Goal: Task Accomplishment & Management: Manage account settings

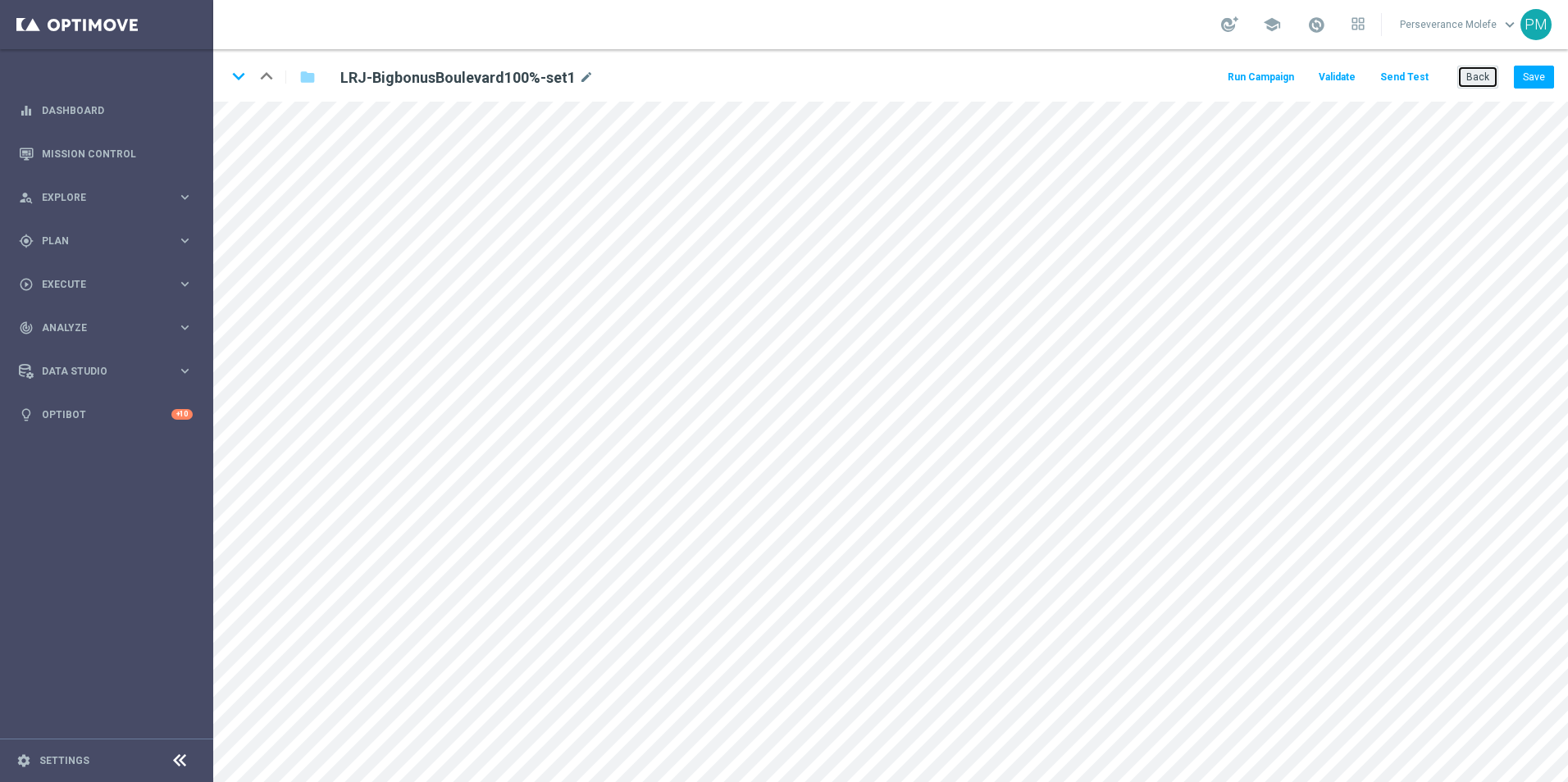
click at [1482, 73] on button "Back" at bounding box center [1477, 76] width 41 height 23
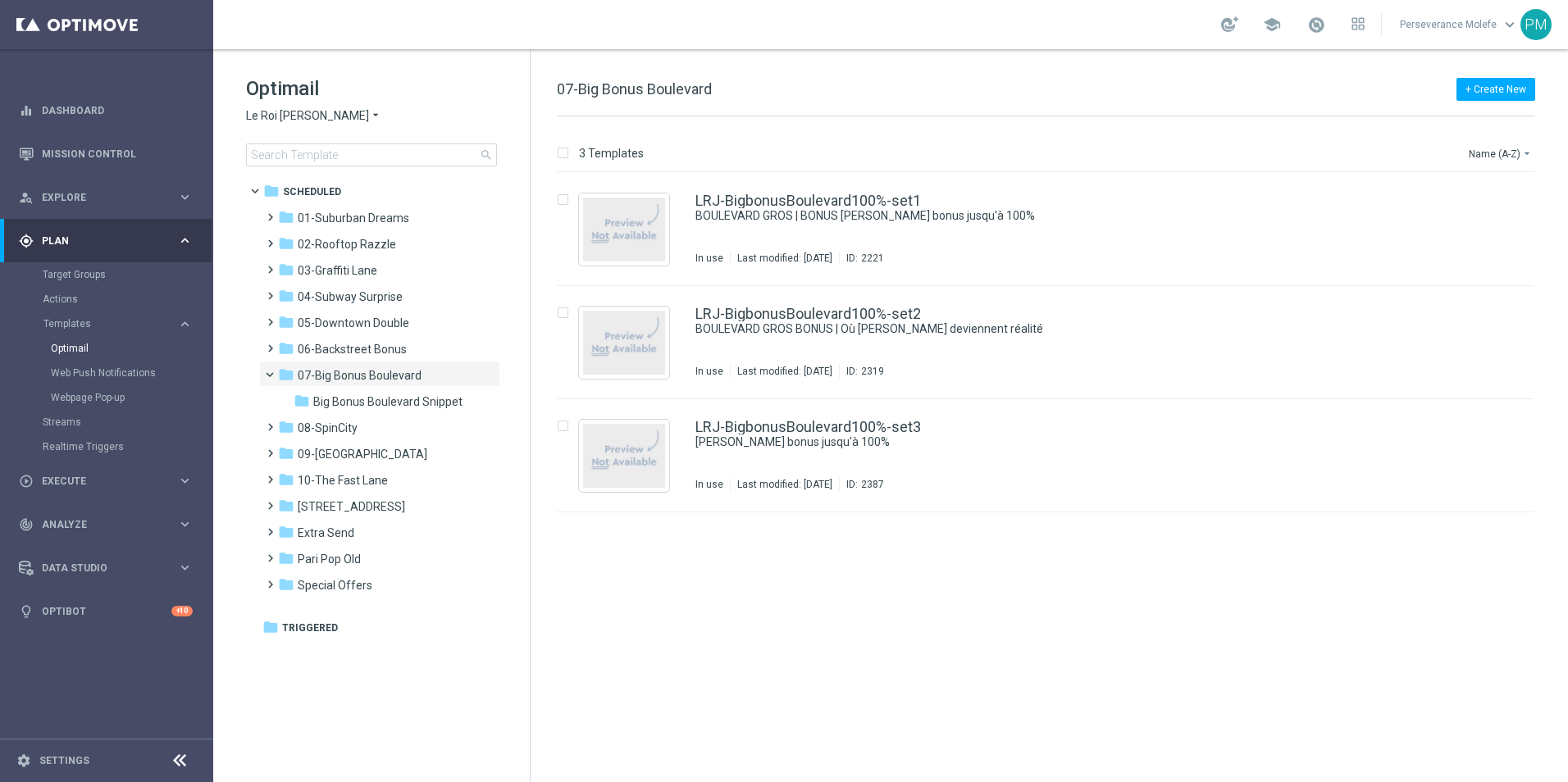
click at [306, 121] on span "Le Roi [PERSON_NAME]" at bounding box center [307, 116] width 123 height 15
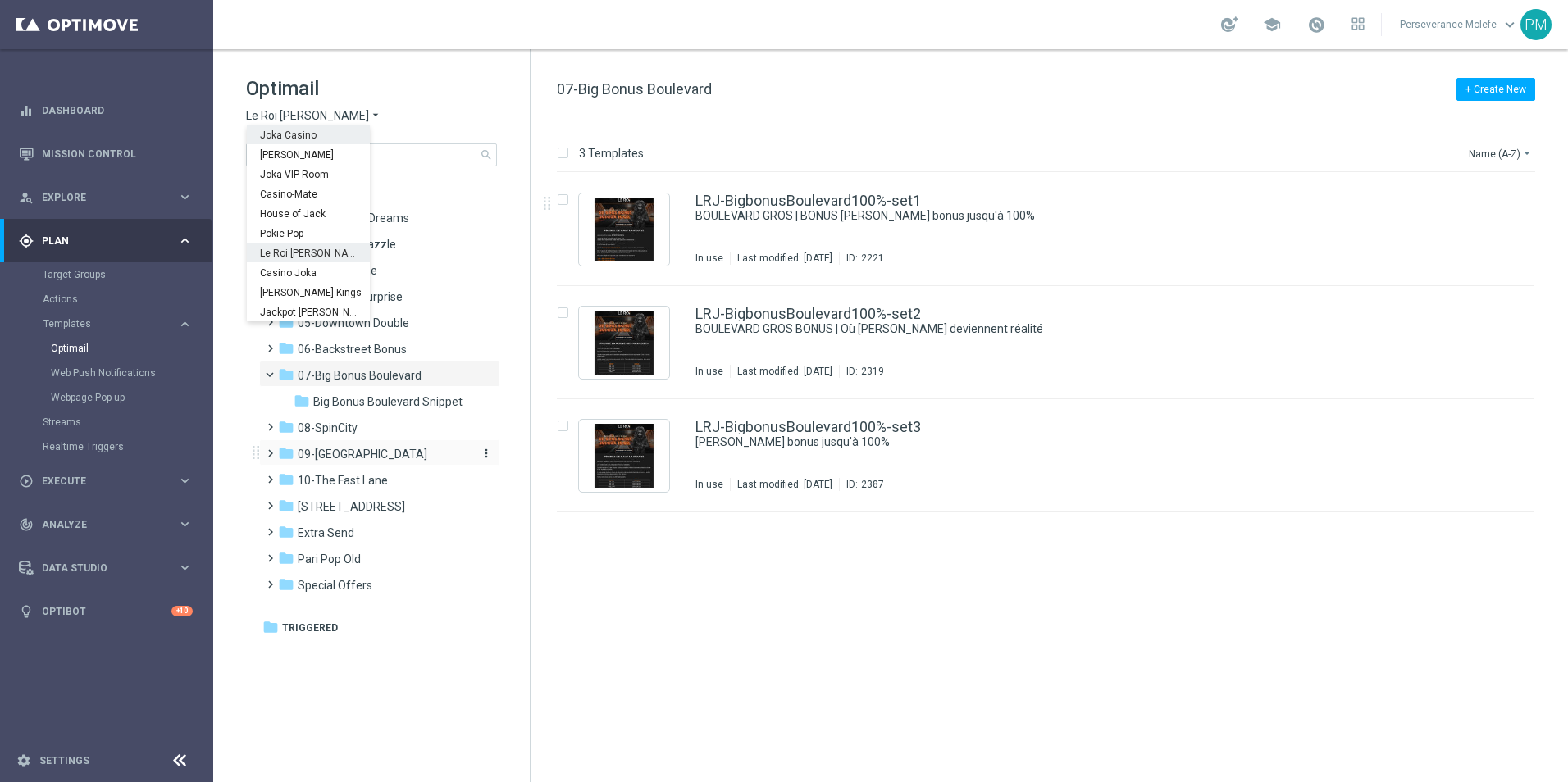
click at [358, 453] on span "09-[GEOGRAPHIC_DATA]" at bounding box center [362, 454] width 130 height 14
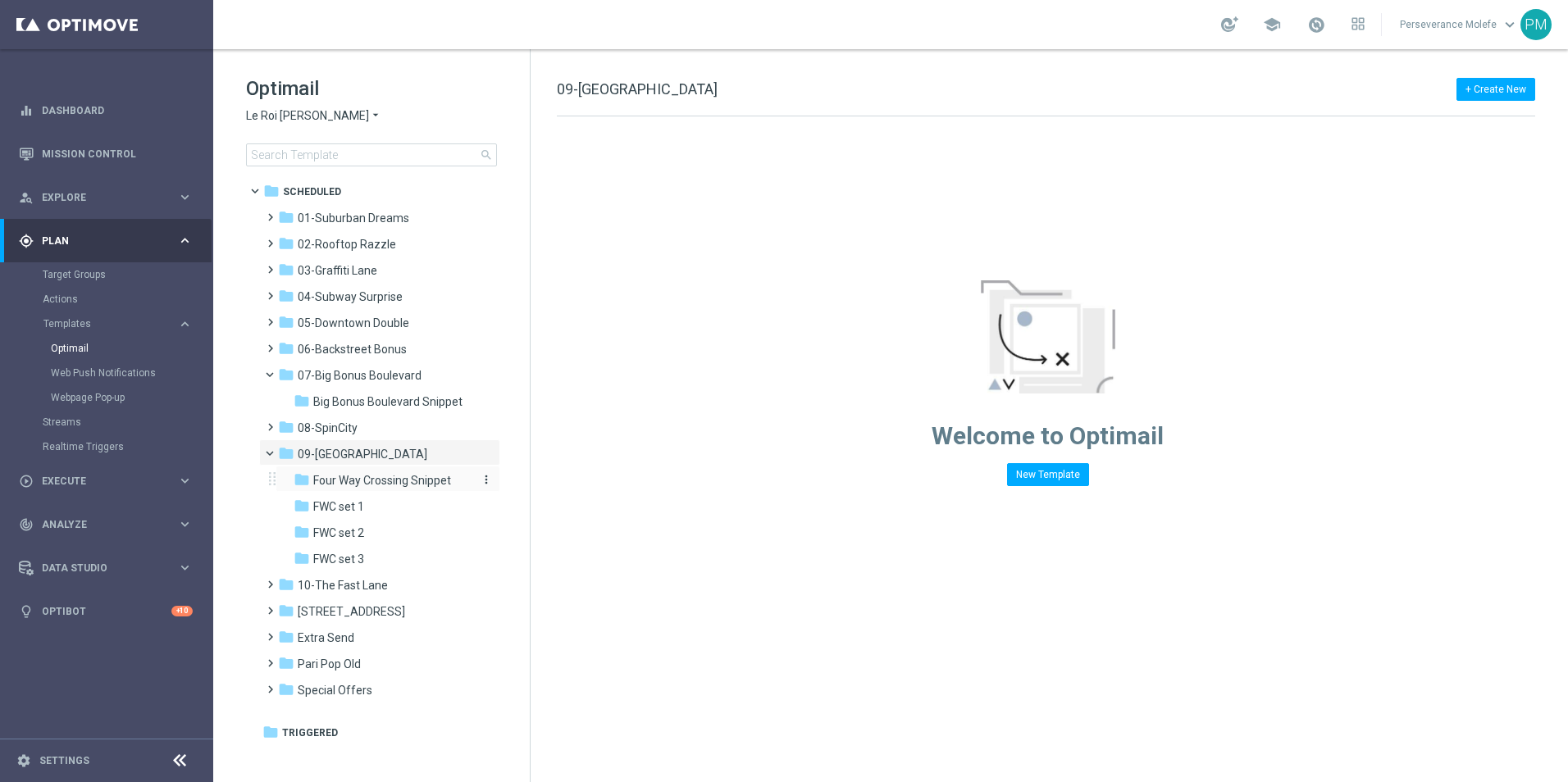
click at [371, 481] on span "Four Way Crossing Snippet" at bounding box center [382, 480] width 137 height 14
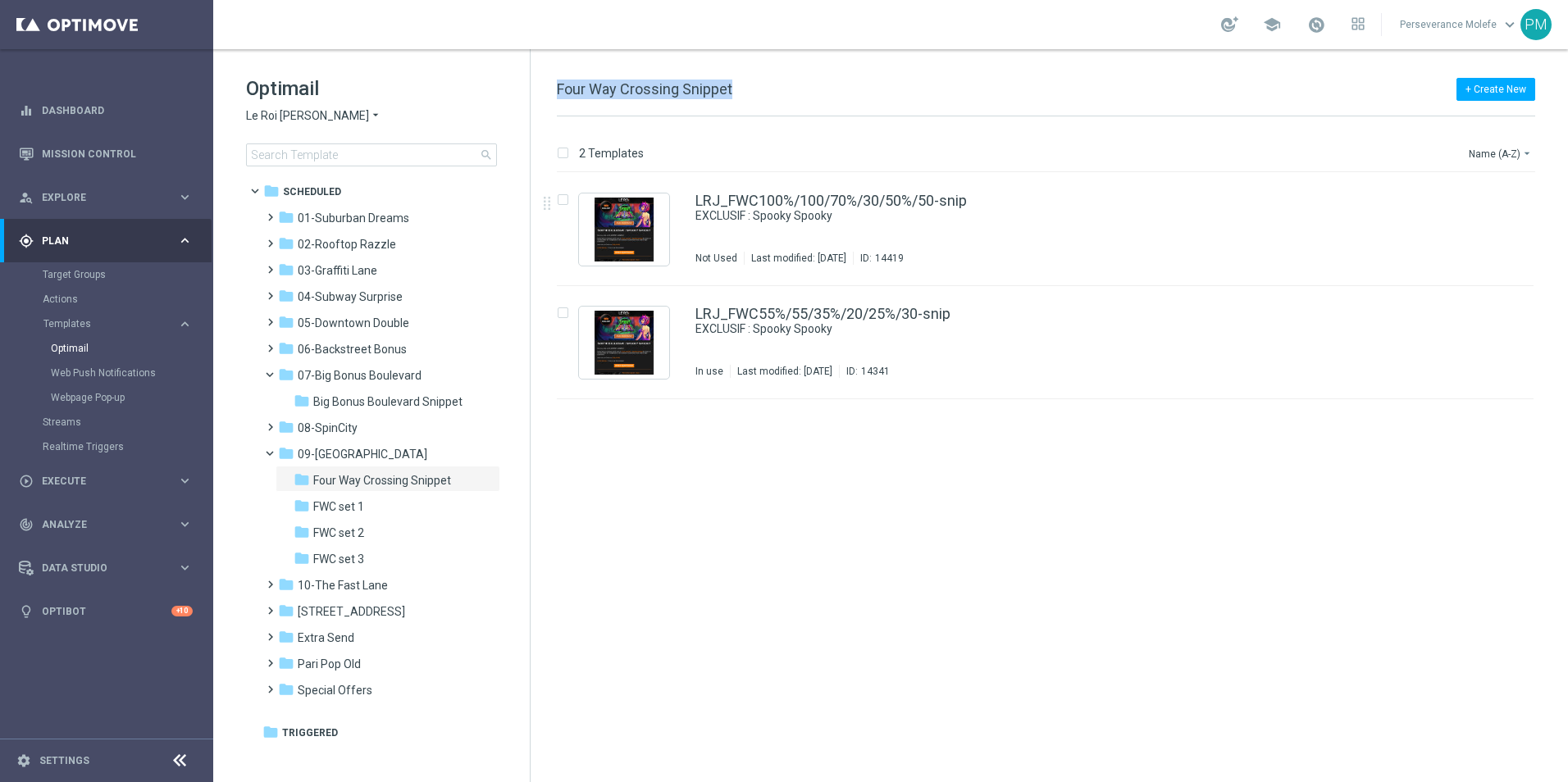
drag, startPoint x: 745, startPoint y: 88, endPoint x: 556, endPoint y: 93, distance: 189.1
click at [556, 93] on div "+ Create New Four Way Crossing Snippet 2 Templates Name (A-Z) arrow_drop_down D…" at bounding box center [1049, 416] width 1037 height 733
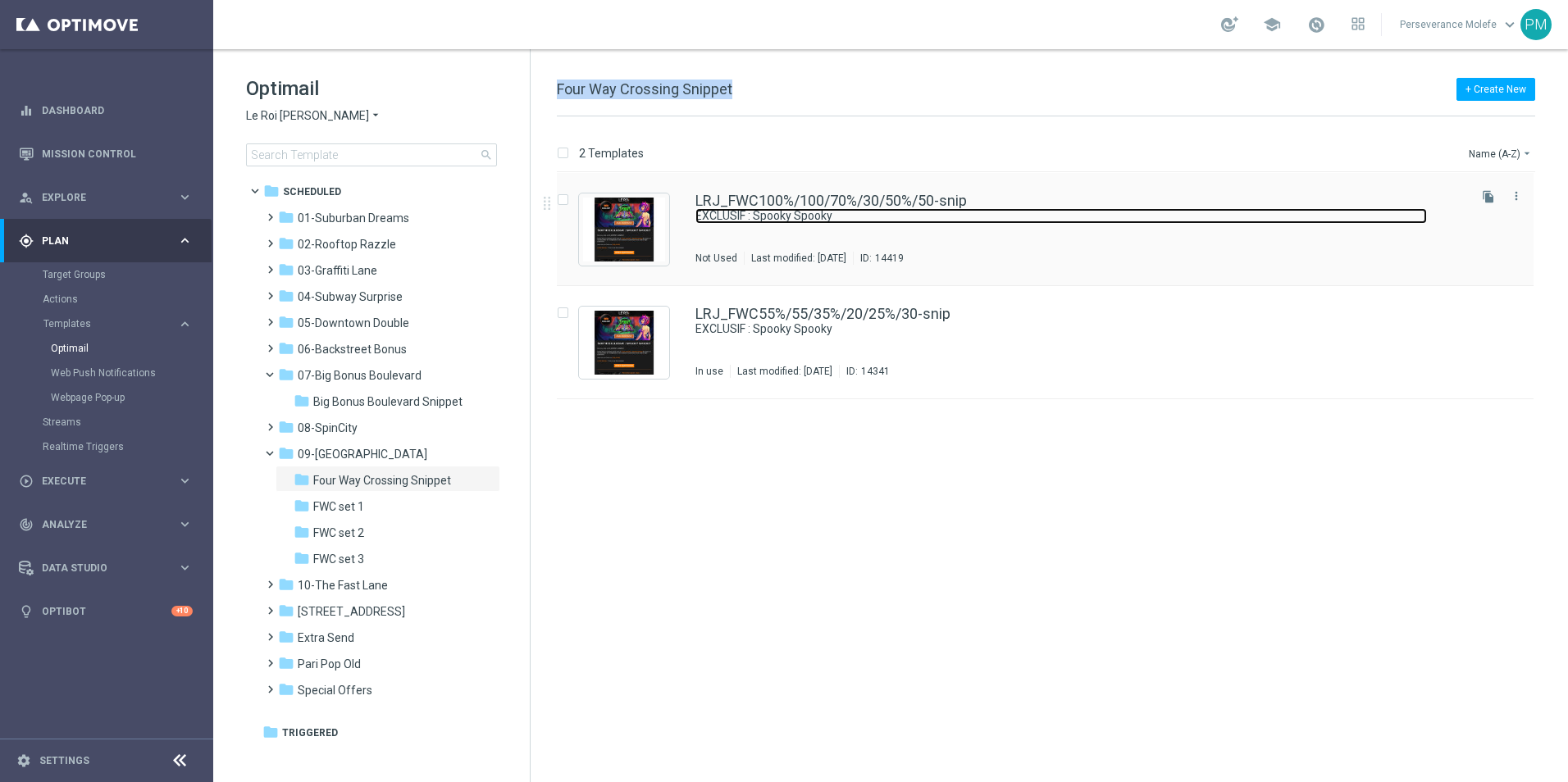
click at [798, 212] on link "EXCLUSIF : Spooky Spooky" at bounding box center [1061, 216] width 731 height 15
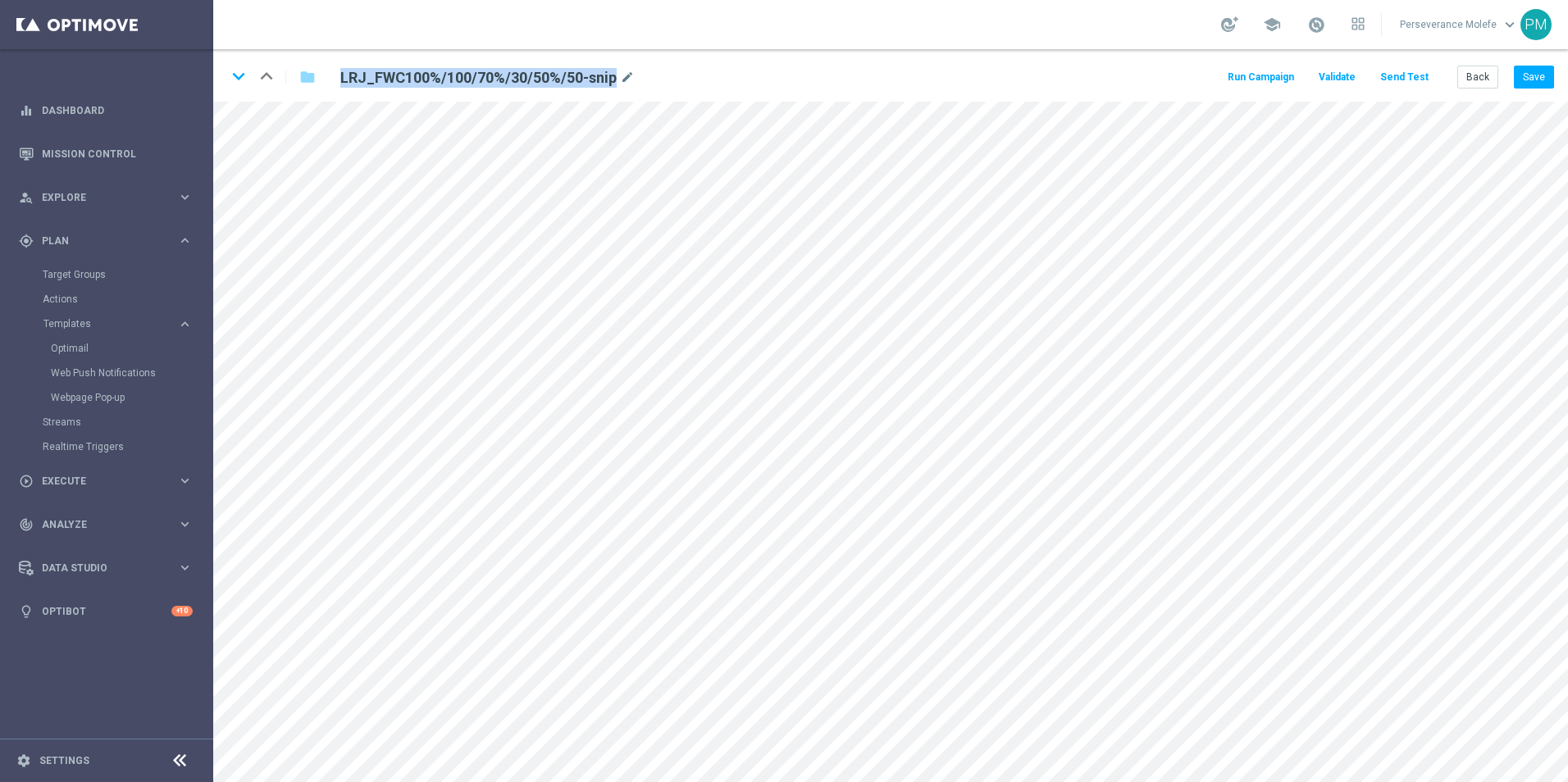
drag, startPoint x: 611, startPoint y: 75, endPoint x: 336, endPoint y: 70, distance: 275.0
click at [336, 70] on div "LRJ_FWC100%/100/70%/30/50%/50-snip mode_edit" at bounding box center [532, 76] width 407 height 22
copy h2 "LRJ_FWC100%/100/70%/30/50%/50-snip"
click at [238, 74] on icon "keyboard_arrow_down" at bounding box center [238, 75] width 25 height 25
click at [604, 72] on icon "mode_edit" at bounding box center [611, 77] width 14 height 20
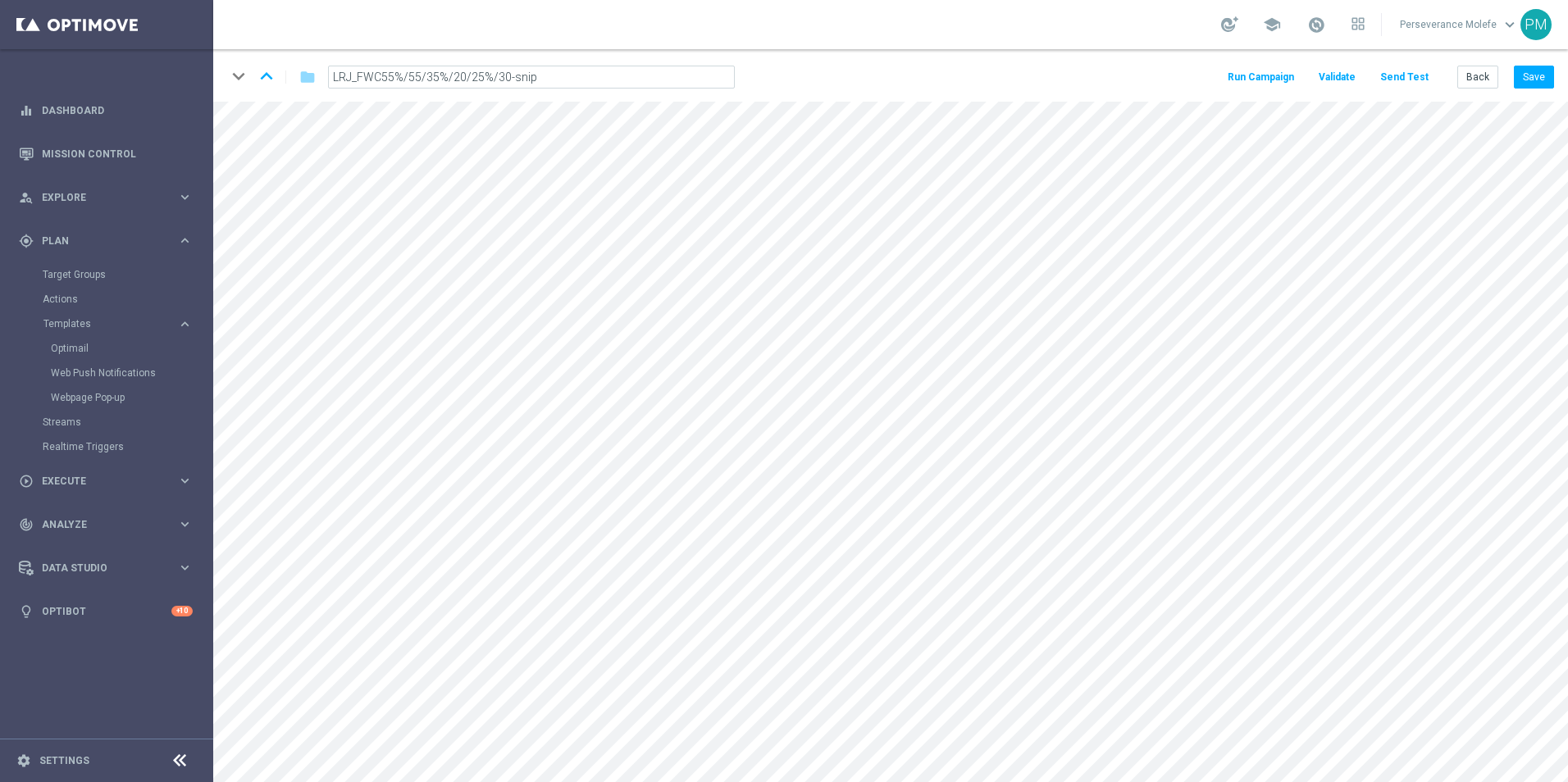
click at [305, 58] on div "keyboard_arrow_down keyboard_arrow_up folder LRJ_FWC55%/55/35%/20/25%/30-snip R…" at bounding box center [890, 75] width 1354 height 53
drag, startPoint x: 599, startPoint y: 76, endPoint x: 338, endPoint y: 72, distance: 261.0
click at [338, 72] on div "LRJ_FWC55%/55/35%/20/25%/30-snip mode_edit" at bounding box center [532, 76] width 407 height 22
copy h2 "LRJ_FWC55%/55/35%/20/25%/30-snip"
click at [1494, 75] on button "Back" at bounding box center [1477, 76] width 41 height 23
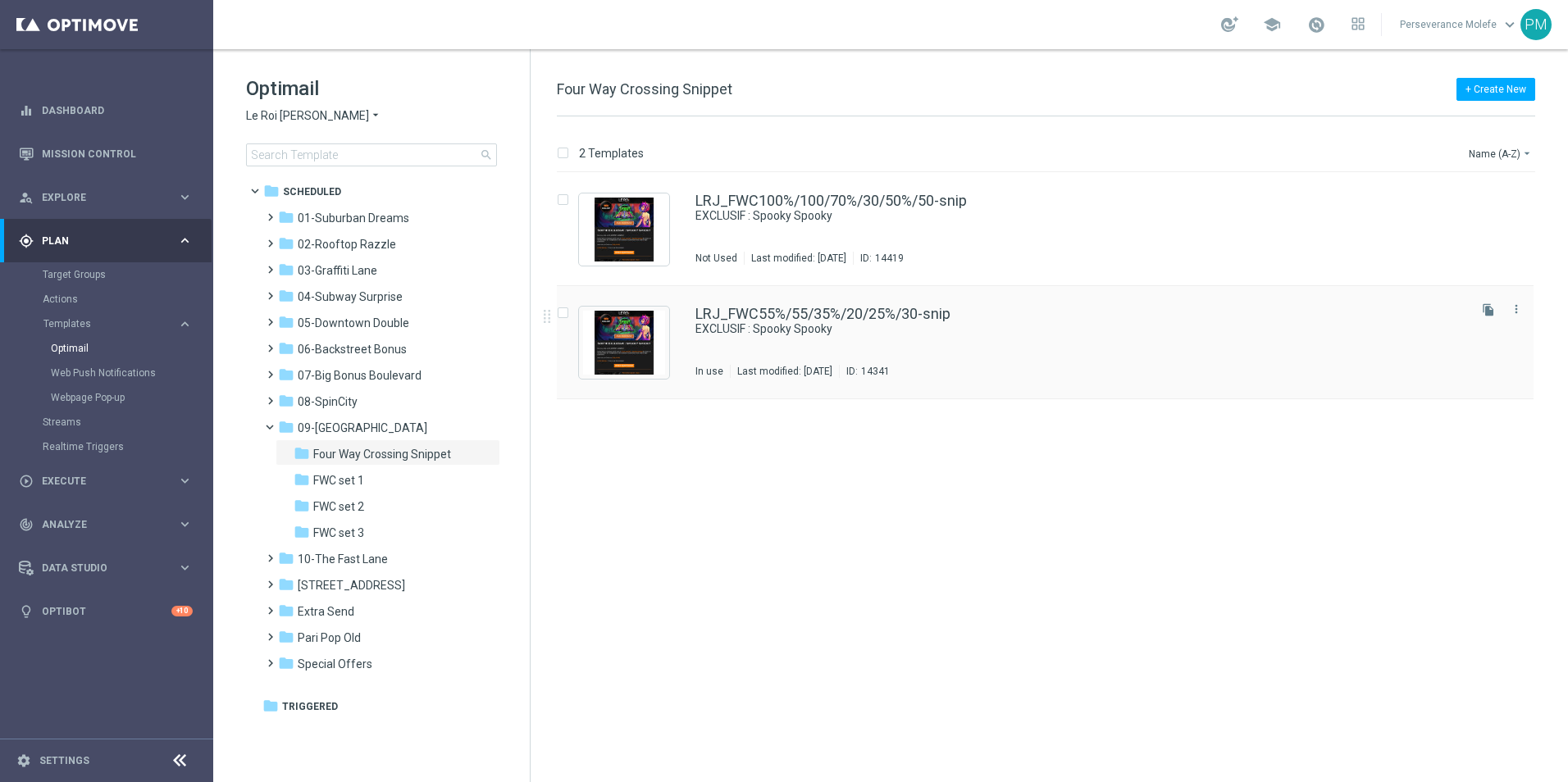
click at [829, 299] on div "LRJ_FWC55%/55/35%/20/25%/30-snip EXCLUSIF : Spooky Spooky In use Last modified:…" at bounding box center [1045, 342] width 977 height 113
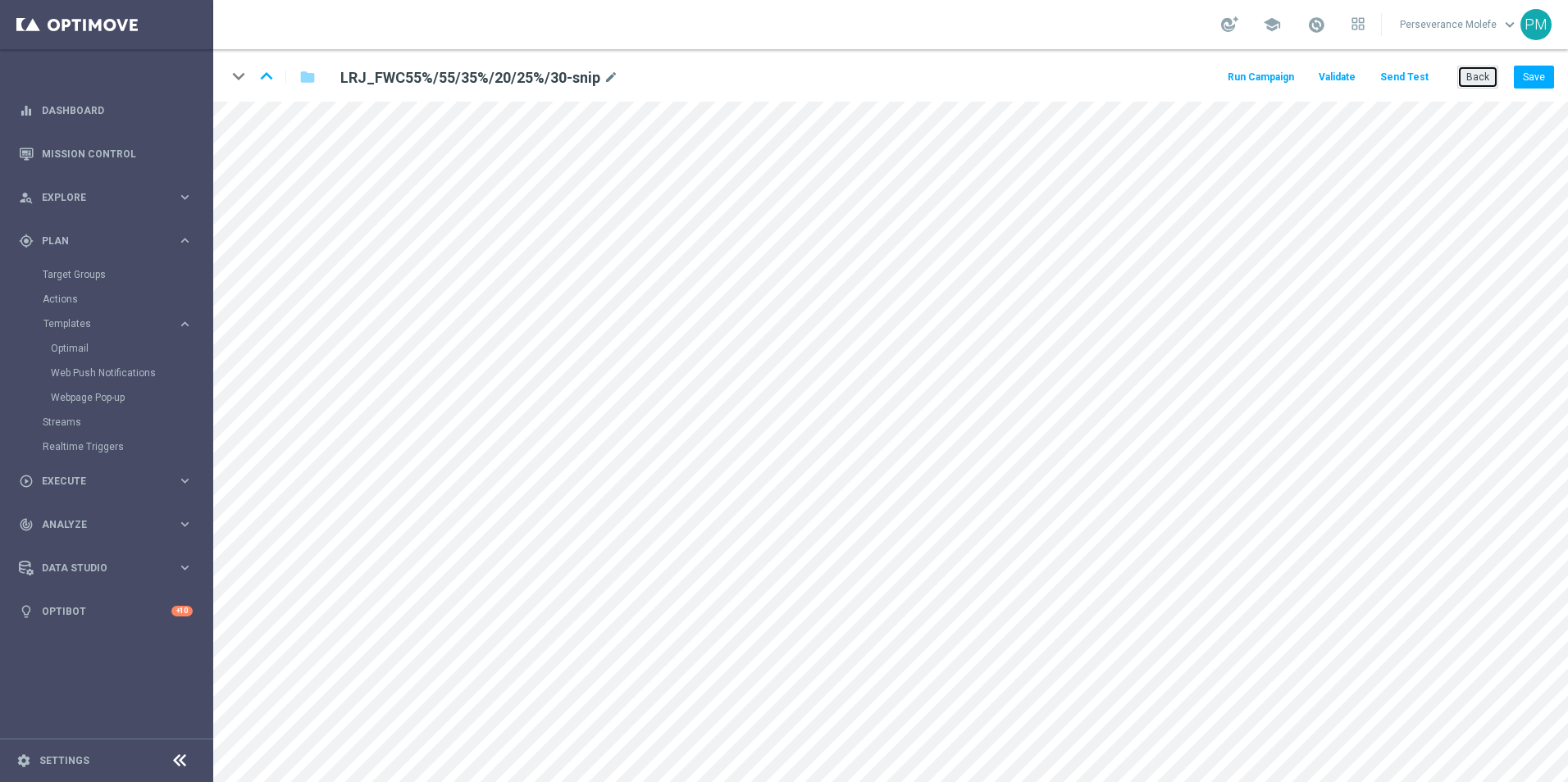
click at [1478, 87] on button "Back" at bounding box center [1477, 76] width 41 height 23
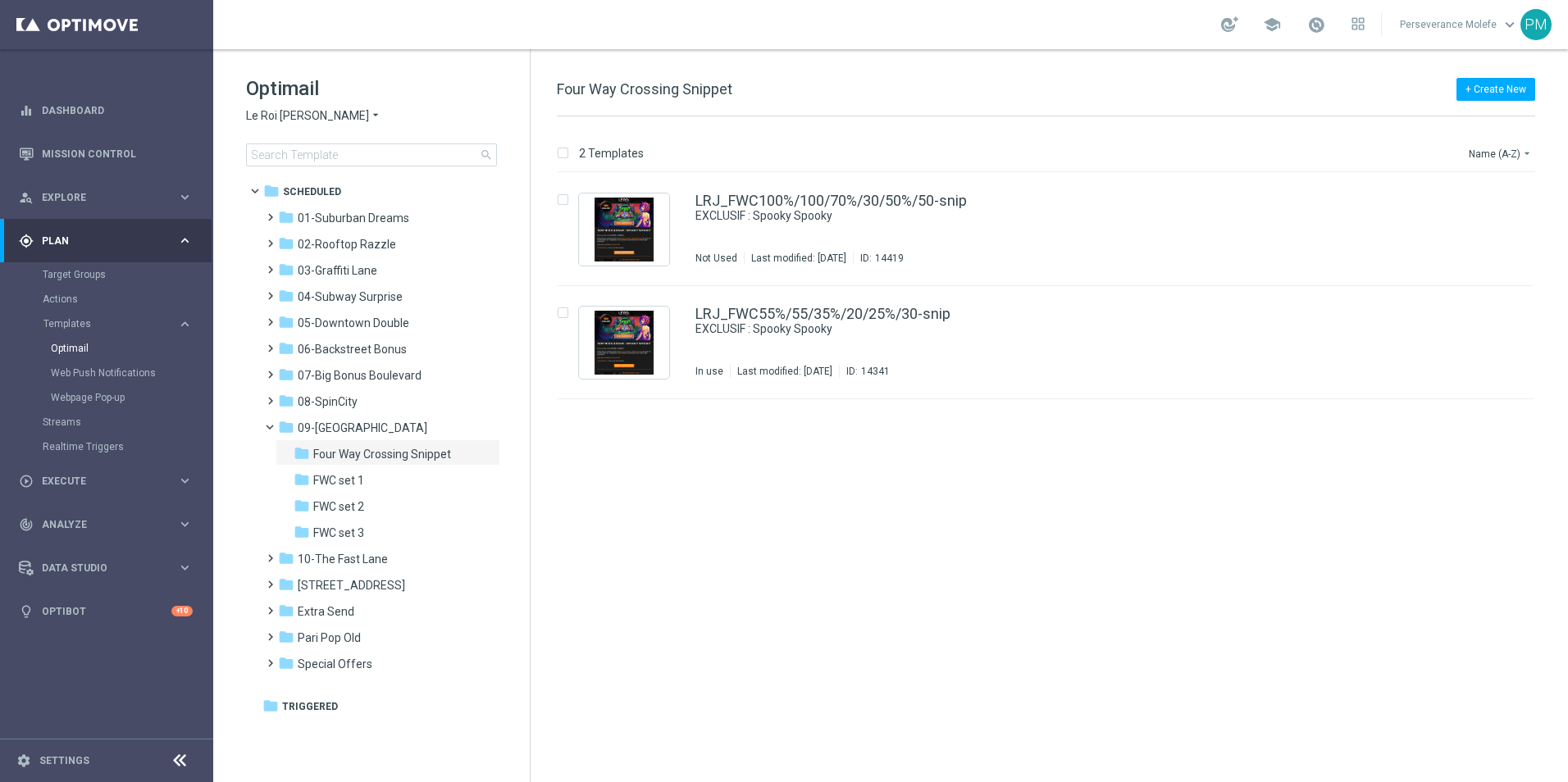
click at [289, 120] on span "Le Roi [PERSON_NAME]" at bounding box center [307, 116] width 123 height 15
click at [0, 0] on span "Casino Joka" at bounding box center [0, 0] width 0 height 0
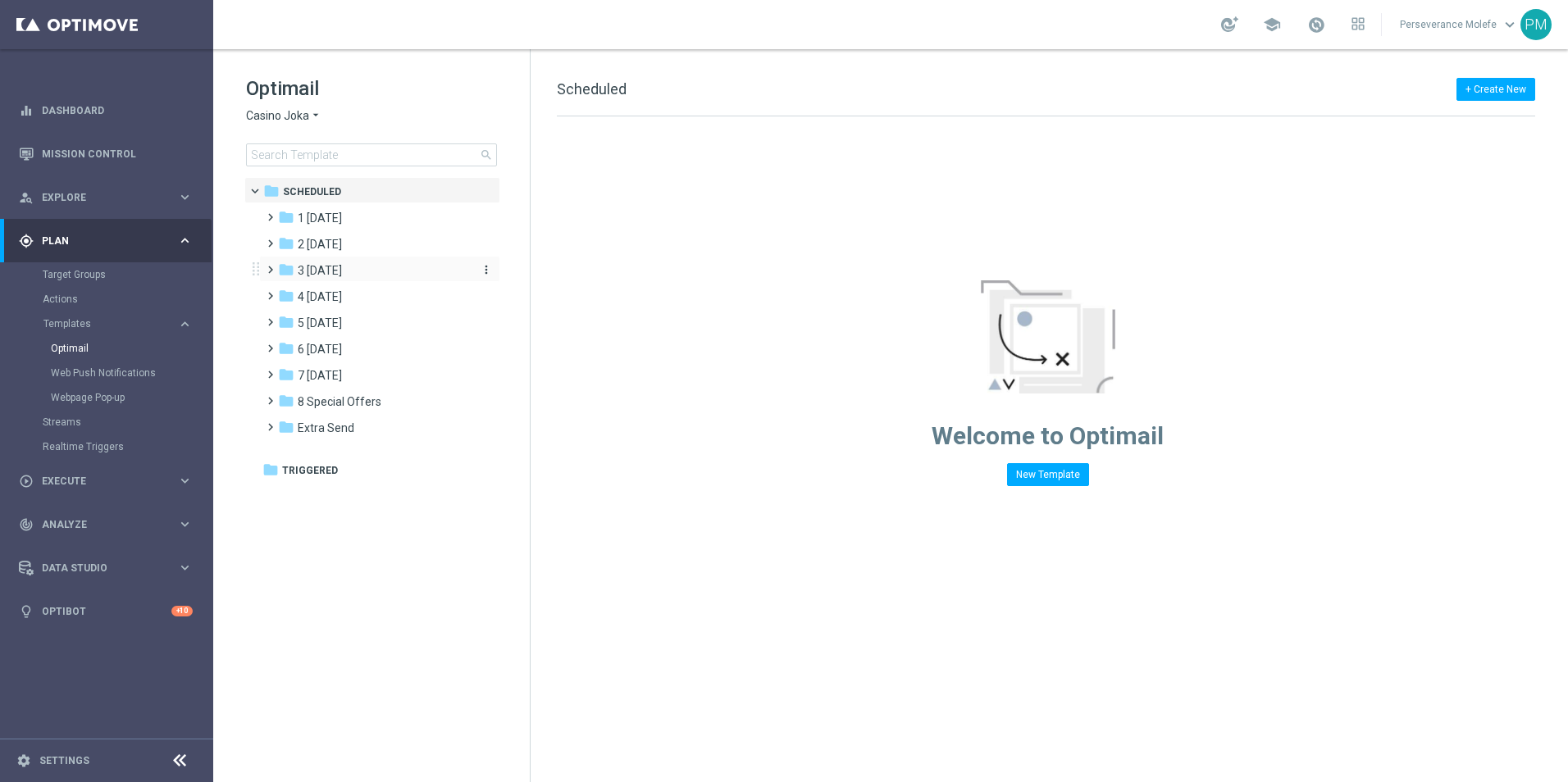
click at [360, 273] on div "folder 3 [DATE]" at bounding box center [372, 271] width 188 height 19
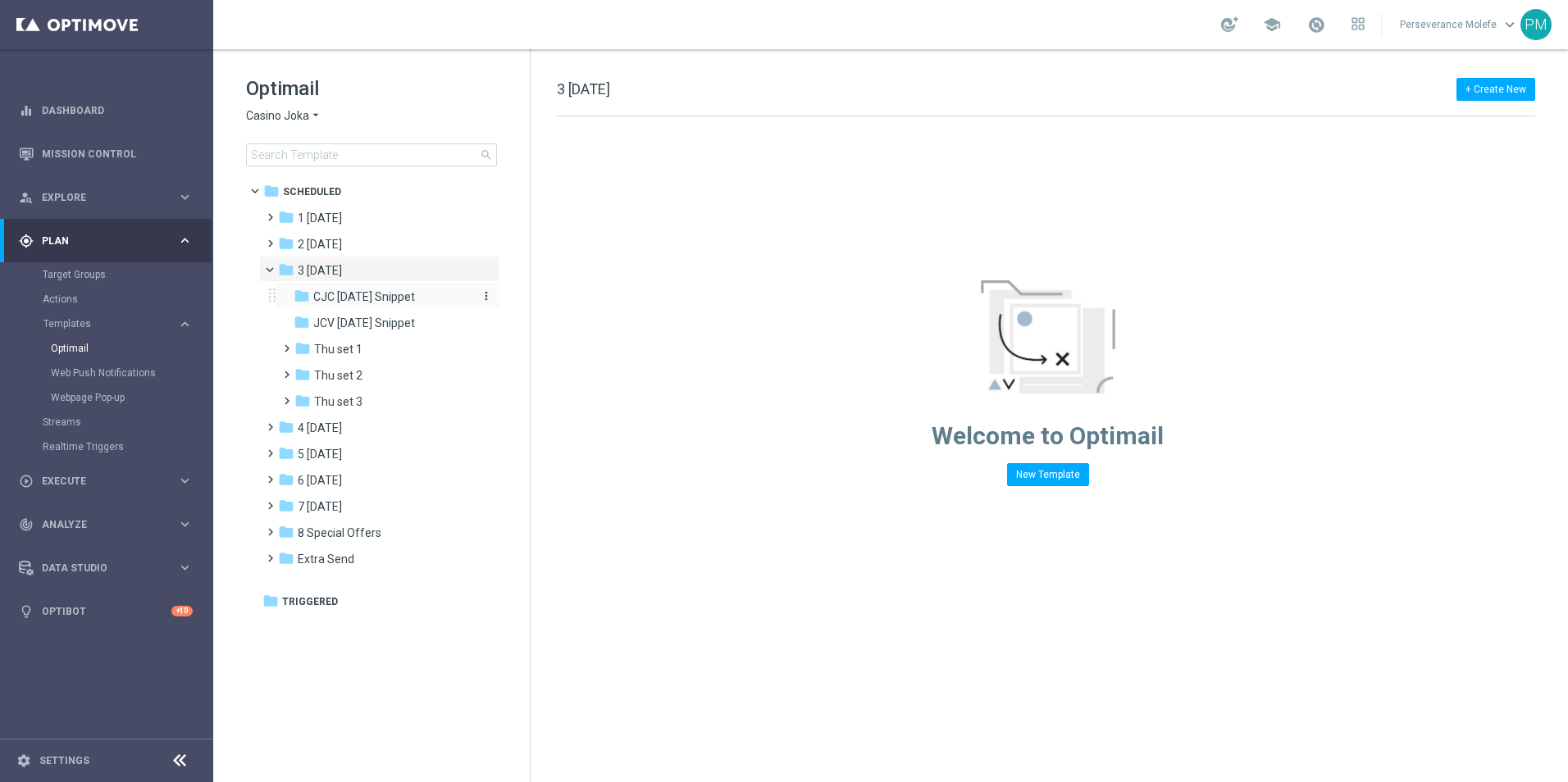
click at [360, 303] on span "CJC [DATE] Snippet" at bounding box center [364, 296] width 102 height 14
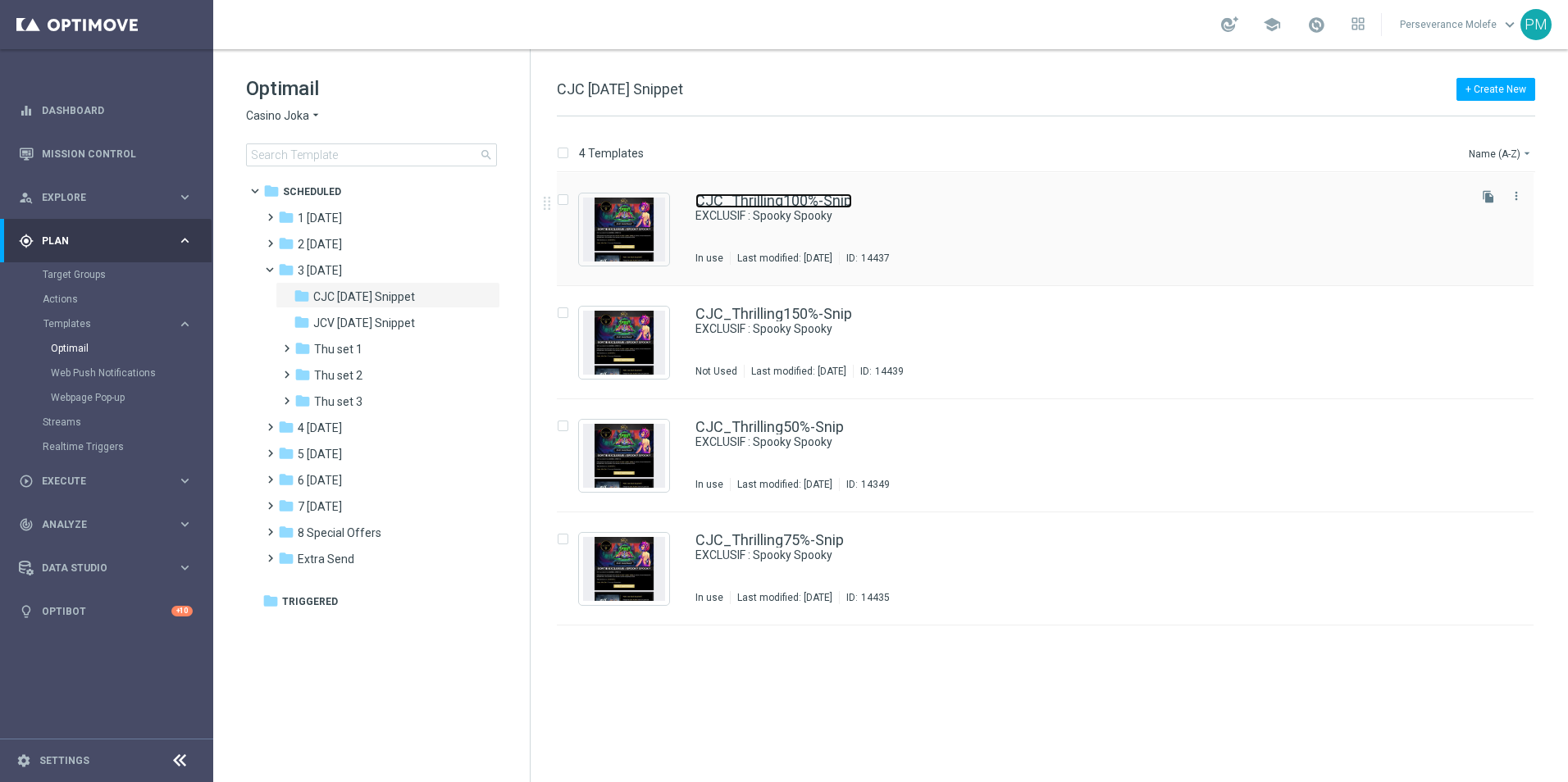
click at [749, 203] on link "CJC_Thrilling100%-Snip" at bounding box center [773, 200] width 157 height 14
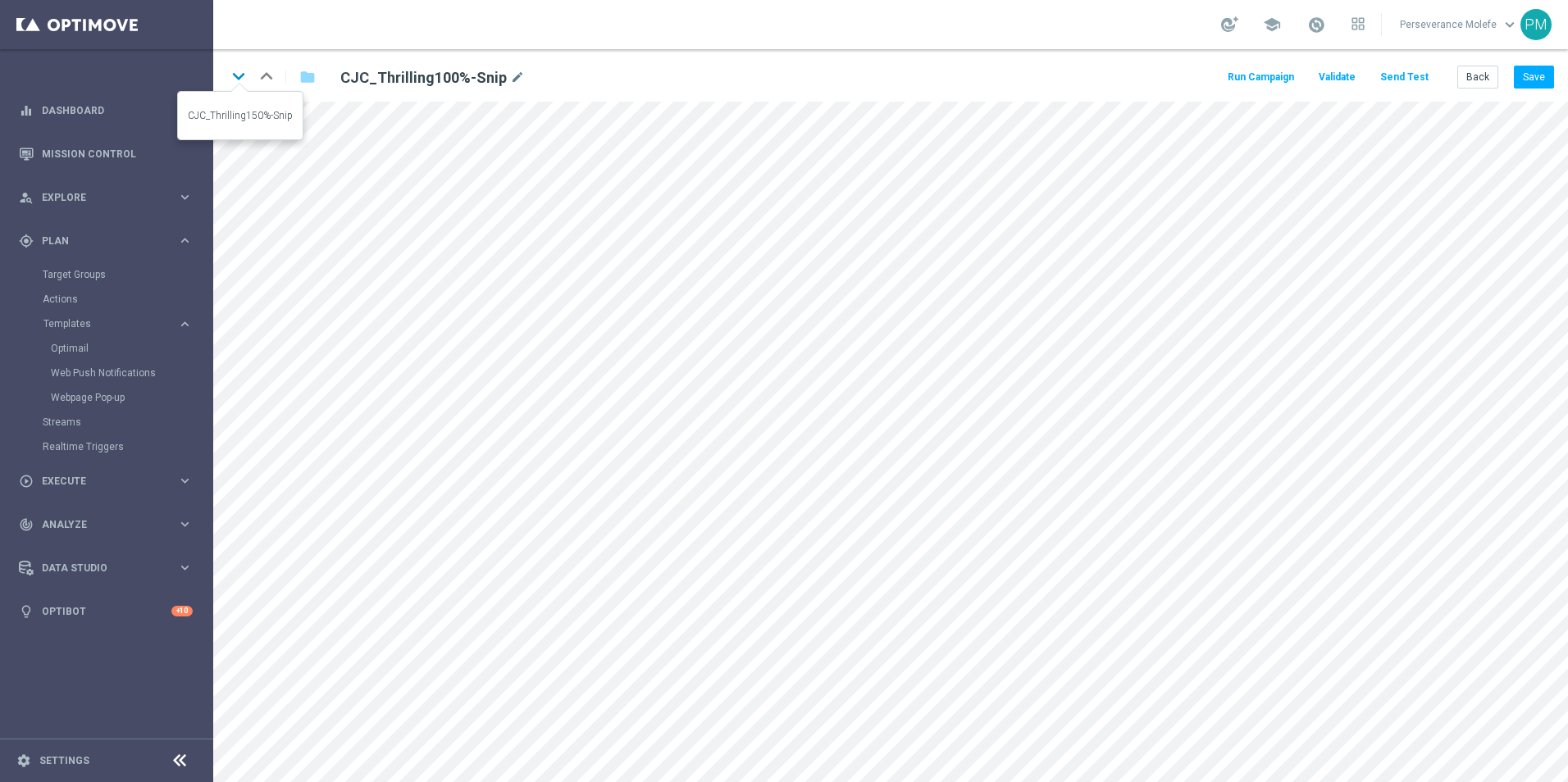
click at [235, 87] on icon "keyboard_arrow_down" at bounding box center [238, 75] width 25 height 25
click at [243, 81] on icon "keyboard_arrow_down" at bounding box center [238, 75] width 25 height 25
click at [248, 88] on link "keyboard_arrow_down" at bounding box center [238, 75] width 25 height 25
click at [1482, 88] on button "Back" at bounding box center [1477, 76] width 41 height 23
